Goal: Navigation & Orientation: Find specific page/section

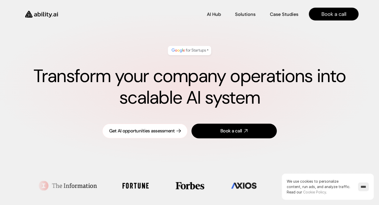
scroll to position [7, 0]
click at [192, 48] on img at bounding box center [189, 50] width 36 height 7
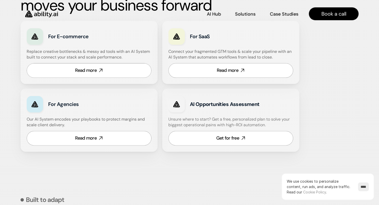
scroll to position [311, 0]
click at [101, 68] on icon at bounding box center [101, 70] width 6 height 6
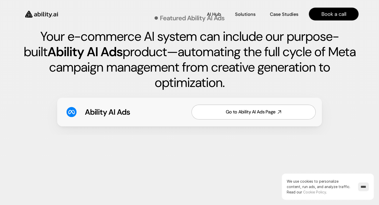
scroll to position [762, 0]
click at [360, 189] on input "****" at bounding box center [363, 186] width 11 height 9
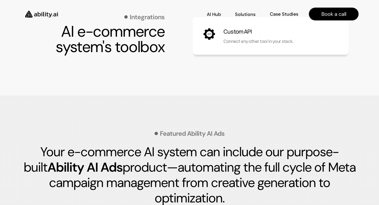
scroll to position [647, 0]
click at [216, 14] on p "AI Hub" at bounding box center [214, 14] width 14 height 6
